Goal: Navigation & Orientation: Understand site structure

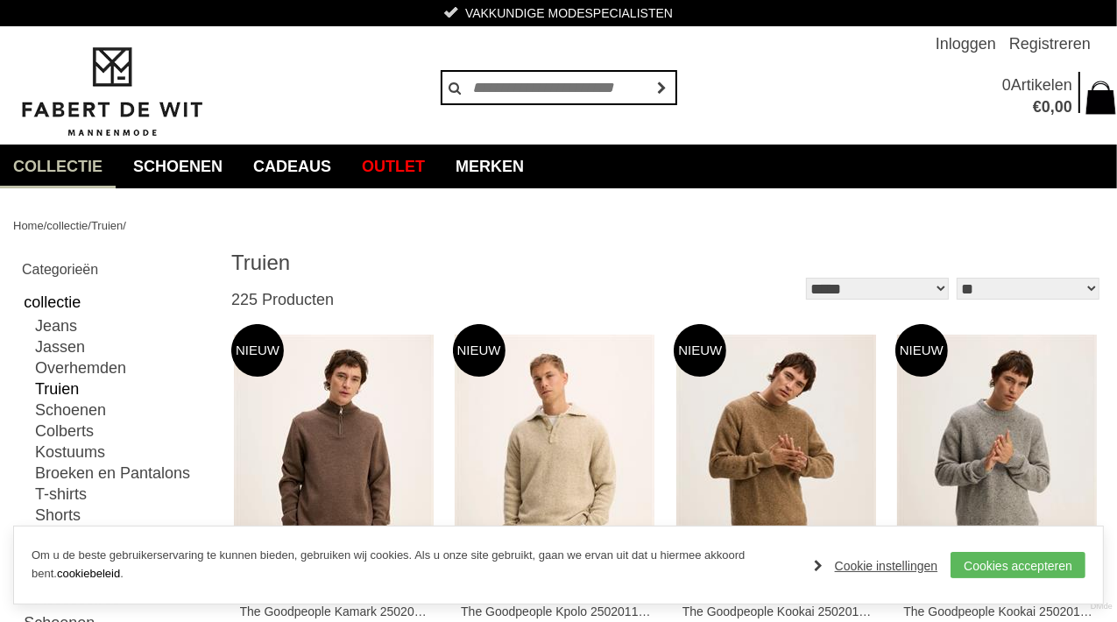
click at [98, 110] on img at bounding box center [111, 92] width 197 height 95
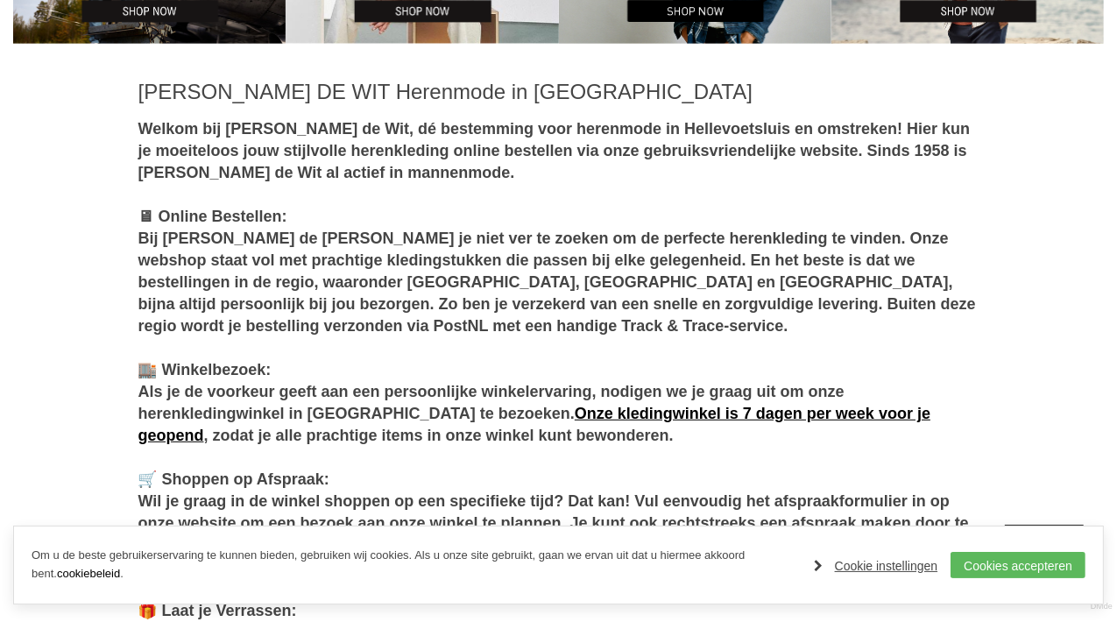
scroll to position [788, 0]
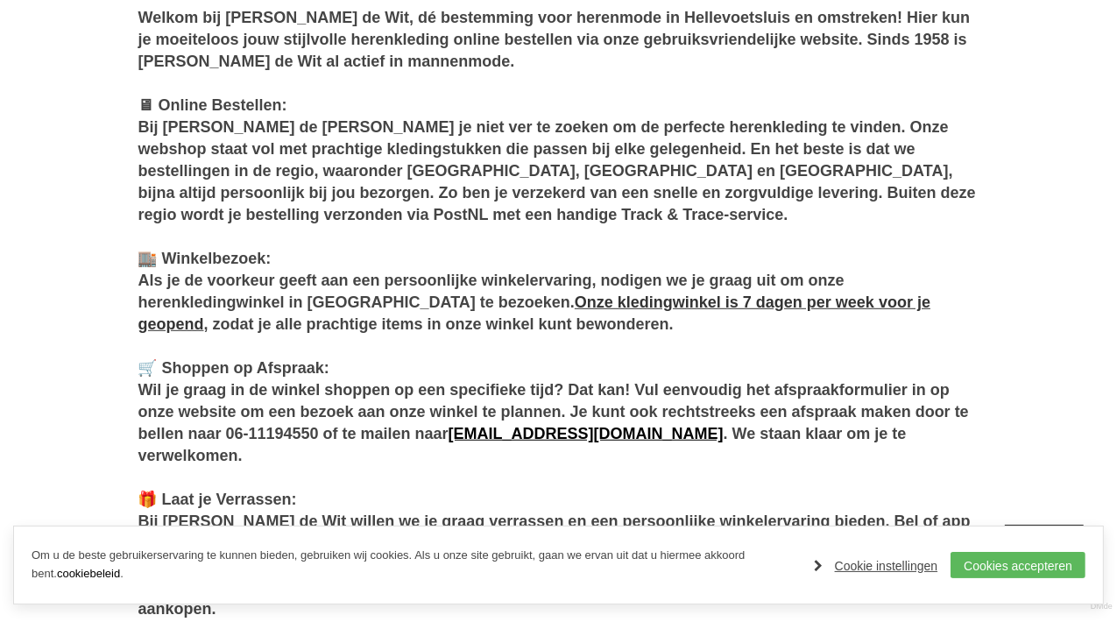
click at [793, 302] on link "Onze kledingwinkel is 7 dagen per week voor je geopend" at bounding box center [534, 312] width 793 height 39
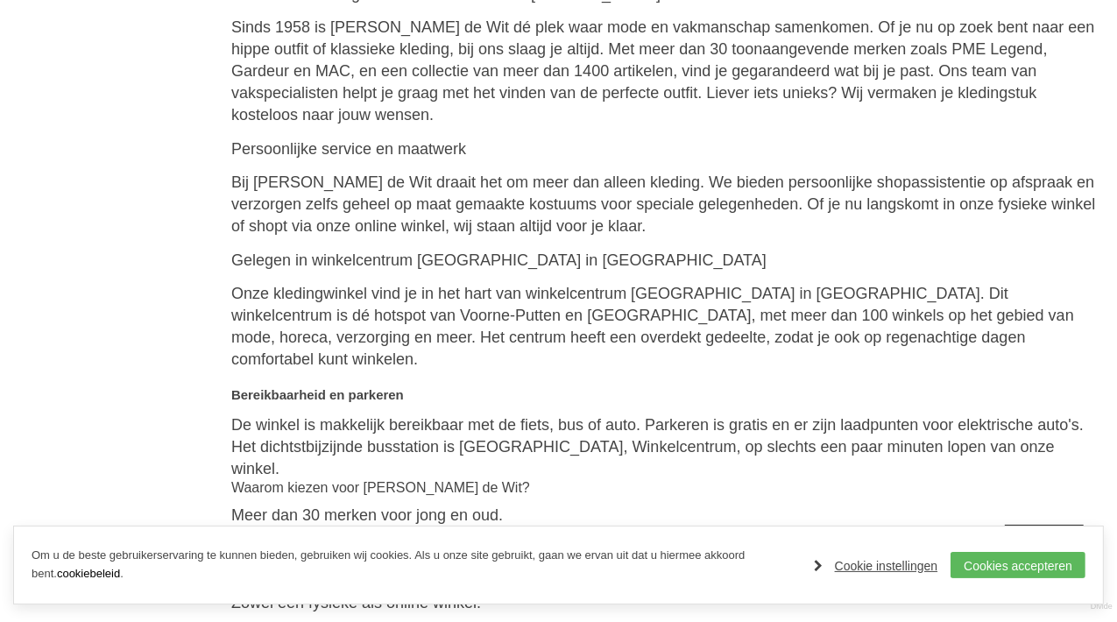
scroll to position [613, 0]
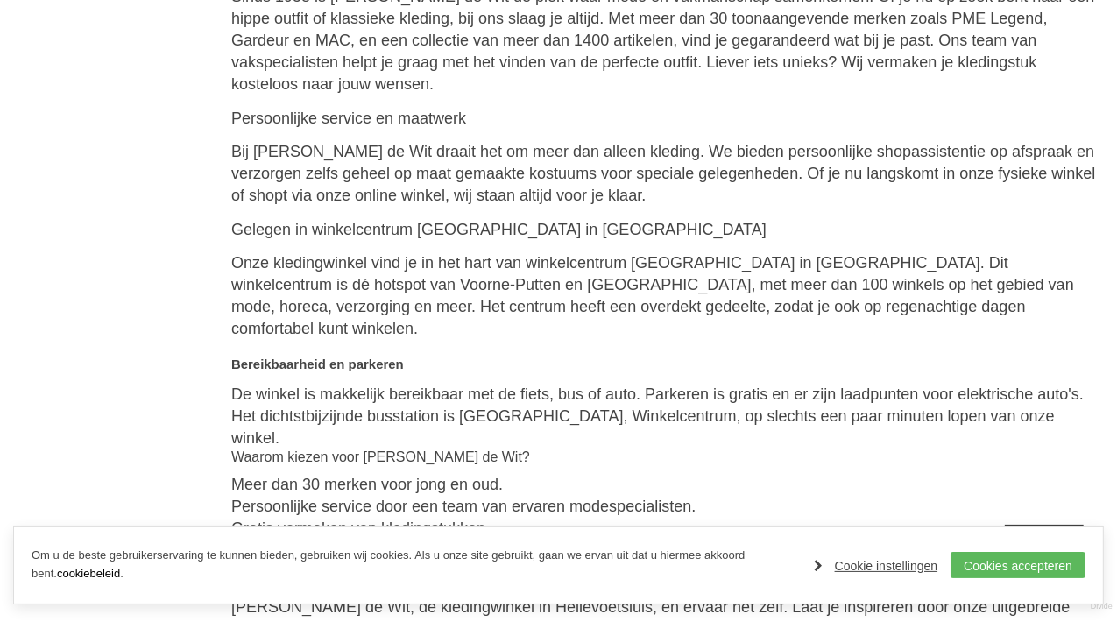
drag, startPoint x: 559, startPoint y: 182, endPoint x: 138, endPoint y: 228, distance: 423.0
click at [138, 228] on div "Home / Over ons / Winkel / Over ons [GEOGRAPHIC_DATA] Winkel Vacatures [GEOGRAP…" at bounding box center [558, 251] width 1117 height 1352
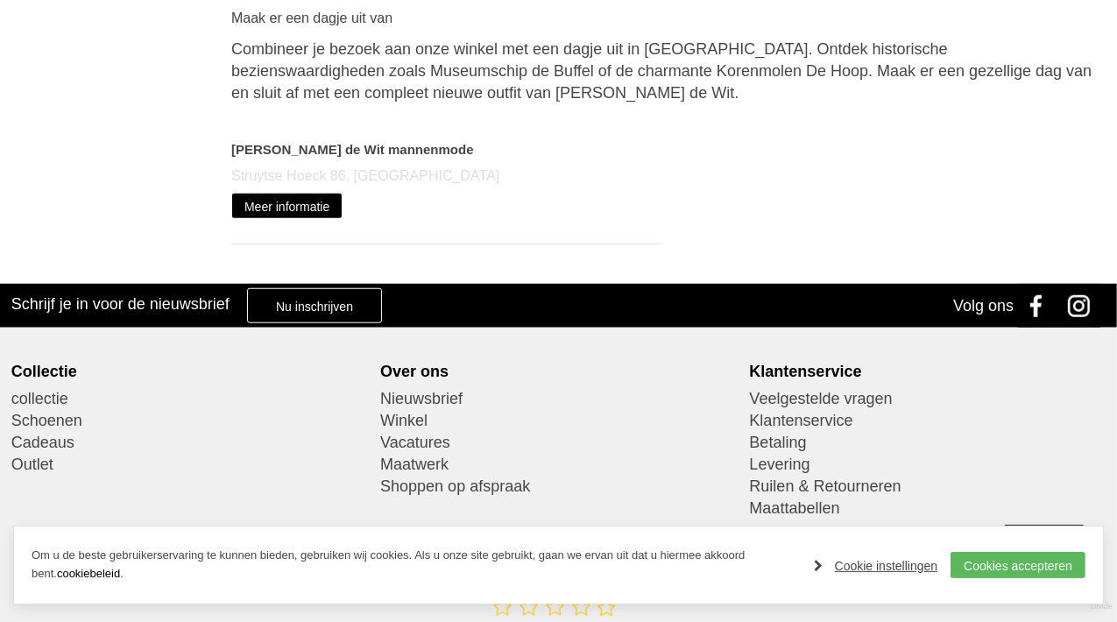
scroll to position [1290, 0]
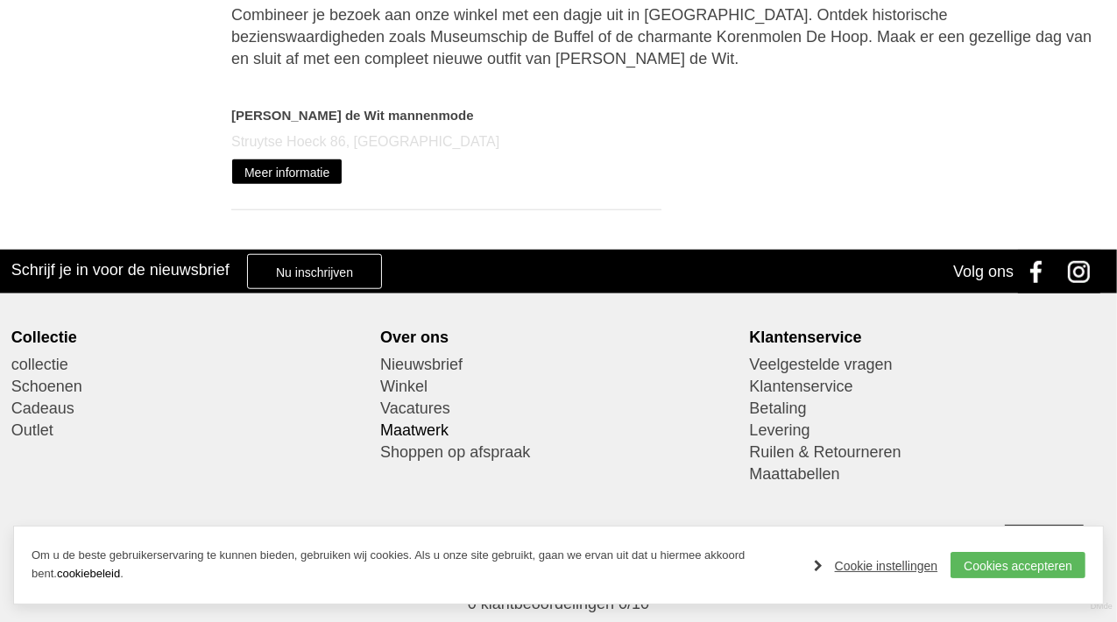
click at [417, 420] on link "Maatwerk" at bounding box center [558, 431] width 357 height 22
